Goal: Navigation & Orientation: Go to known website

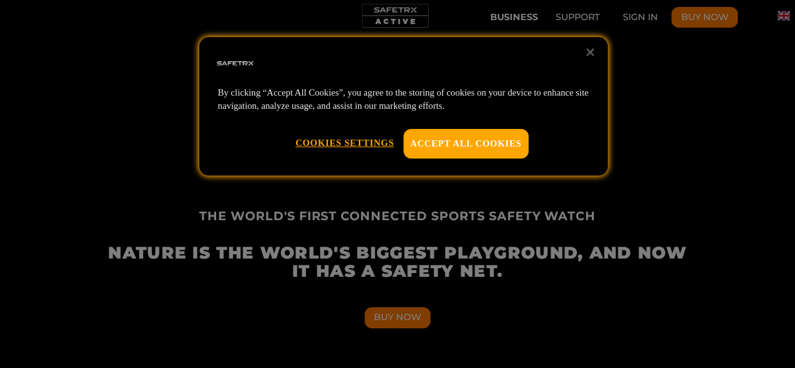
scroll to position [0, 582]
click at [499, 141] on button "Accept All Cookies" at bounding box center [466, 143] width 125 height 29
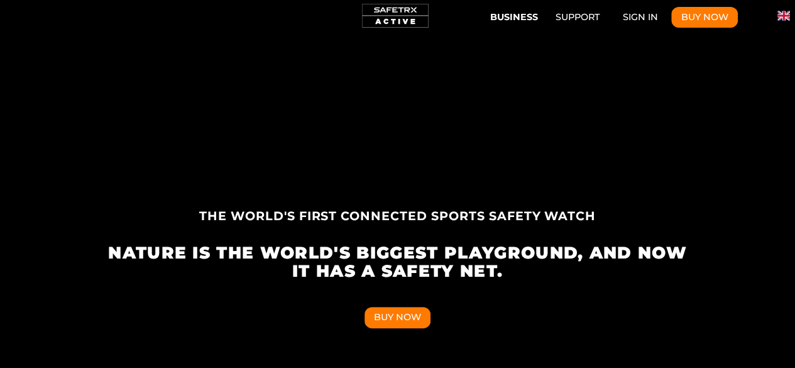
scroll to position [0, 1164]
click at [782, 14] on img "Change language" at bounding box center [784, 15] width 13 height 13
click at [783, 35] on img "Languages" at bounding box center [784, 36] width 13 height 13
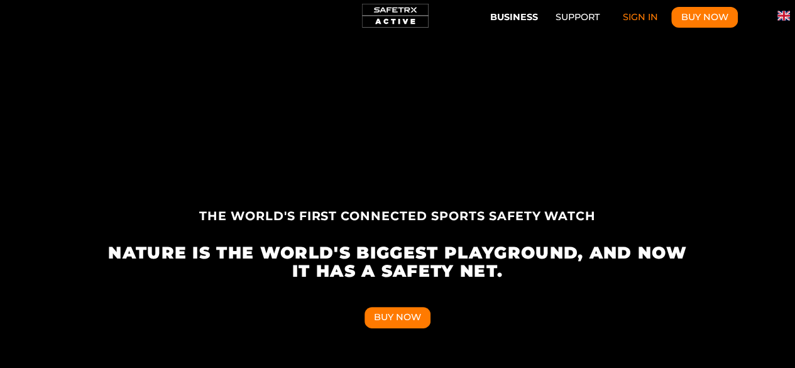
scroll to position [0, 679]
